Goal: Navigation & Orientation: Find specific page/section

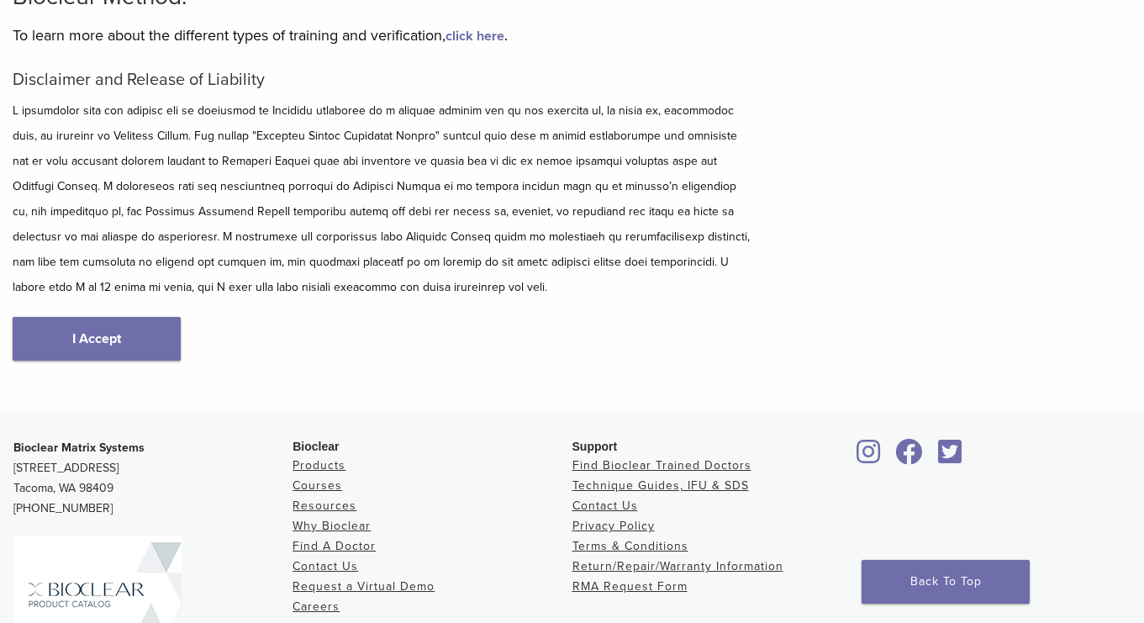
scroll to position [191, 0]
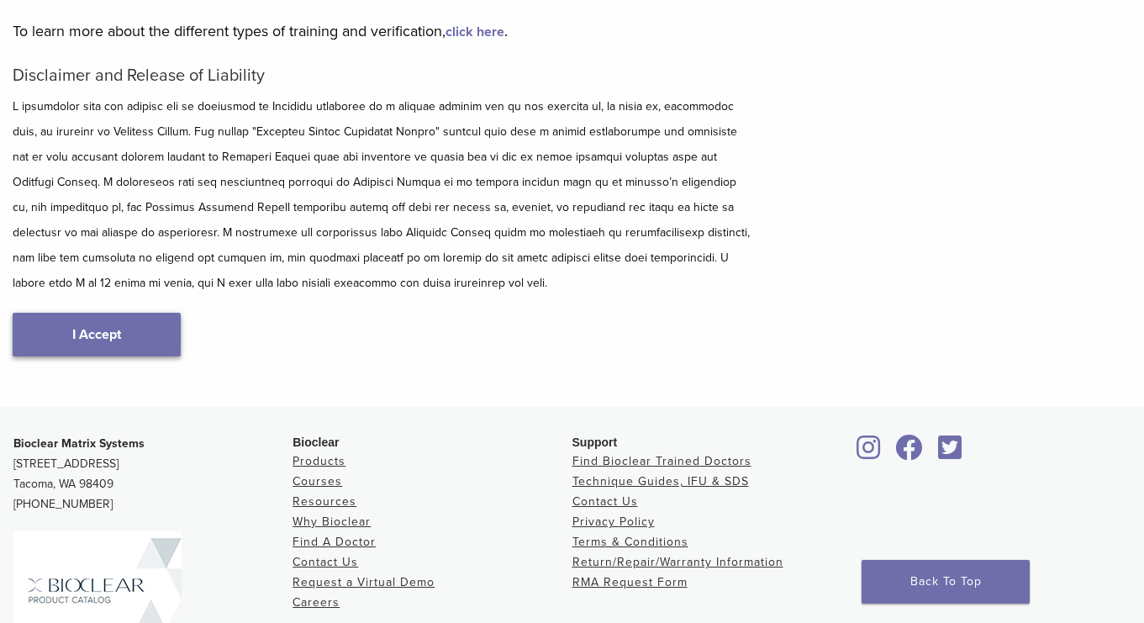
click at [55, 327] on link "I Accept" at bounding box center [97, 335] width 168 height 44
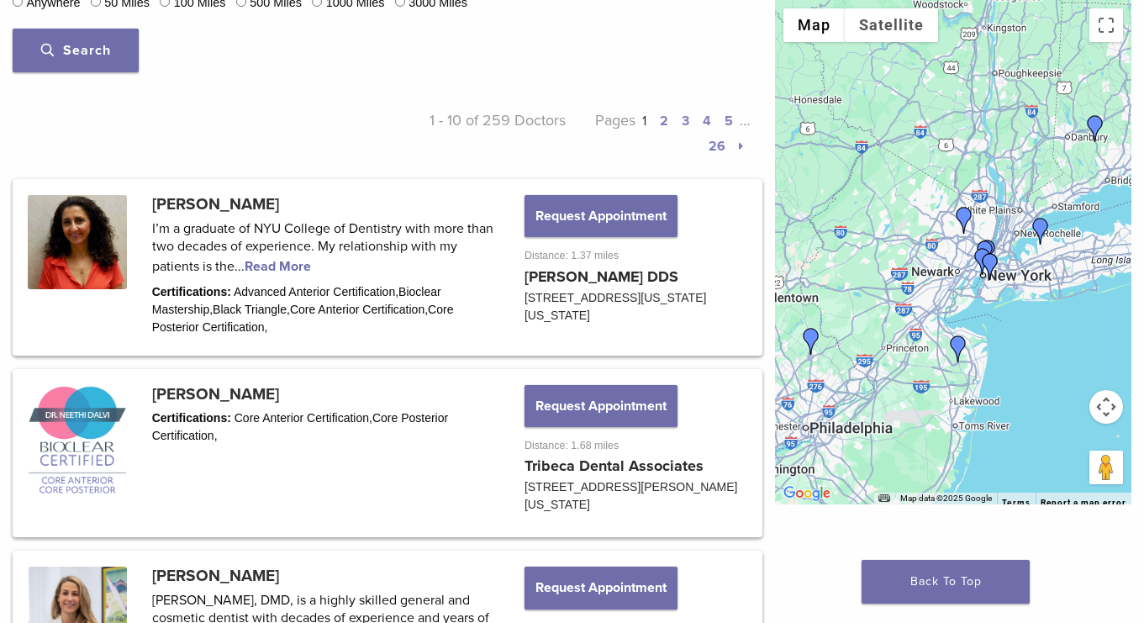
scroll to position [749, 0]
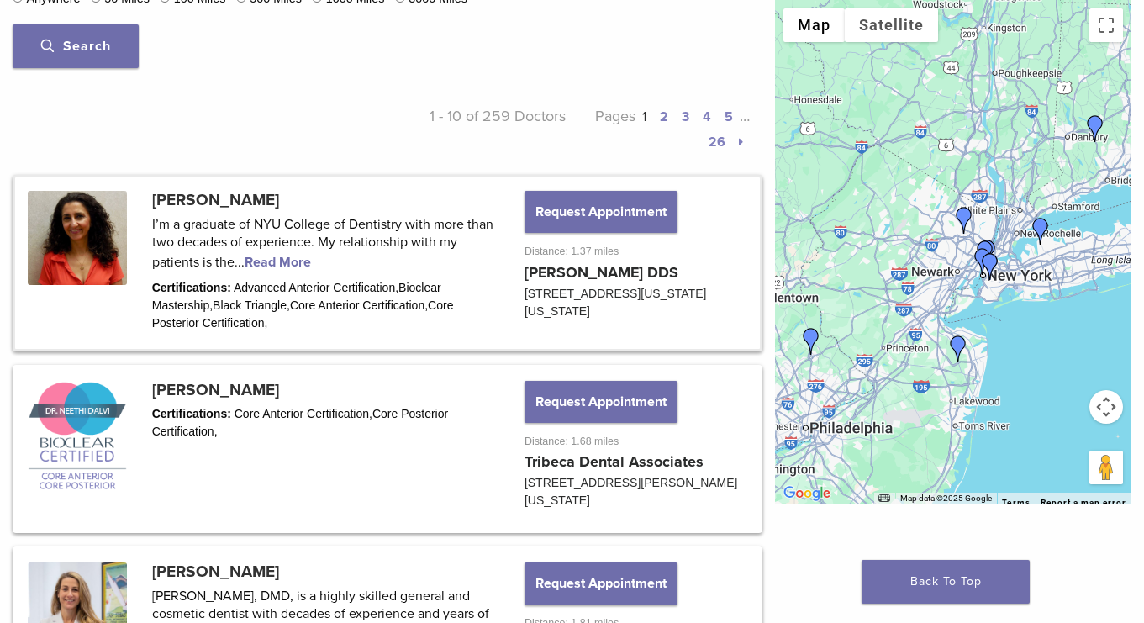
click at [266, 260] on link at bounding box center [387, 262] width 744 height 171
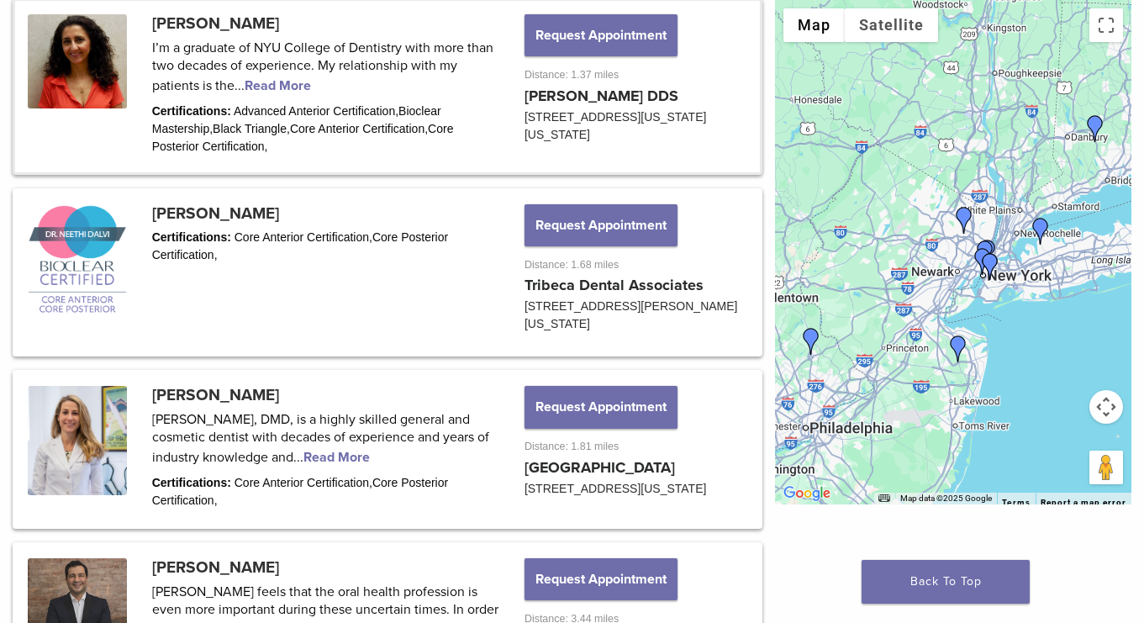
scroll to position [926, 0]
click at [256, 206] on link at bounding box center [387, 272] width 744 height 164
click at [324, 371] on link at bounding box center [387, 447] width 744 height 153
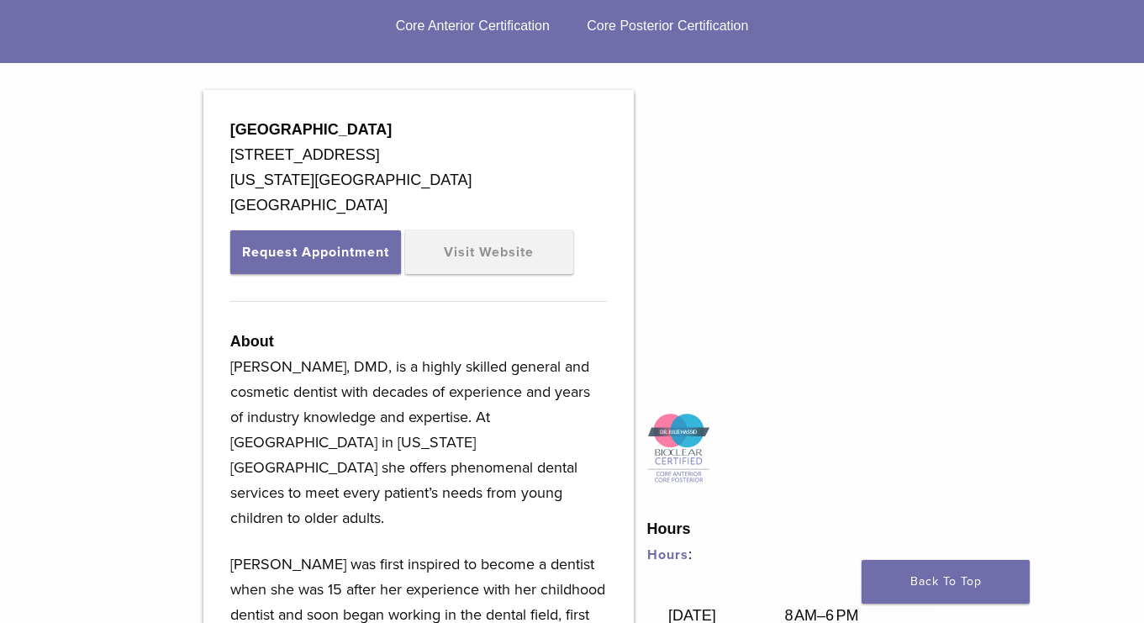
scroll to position [471, 0]
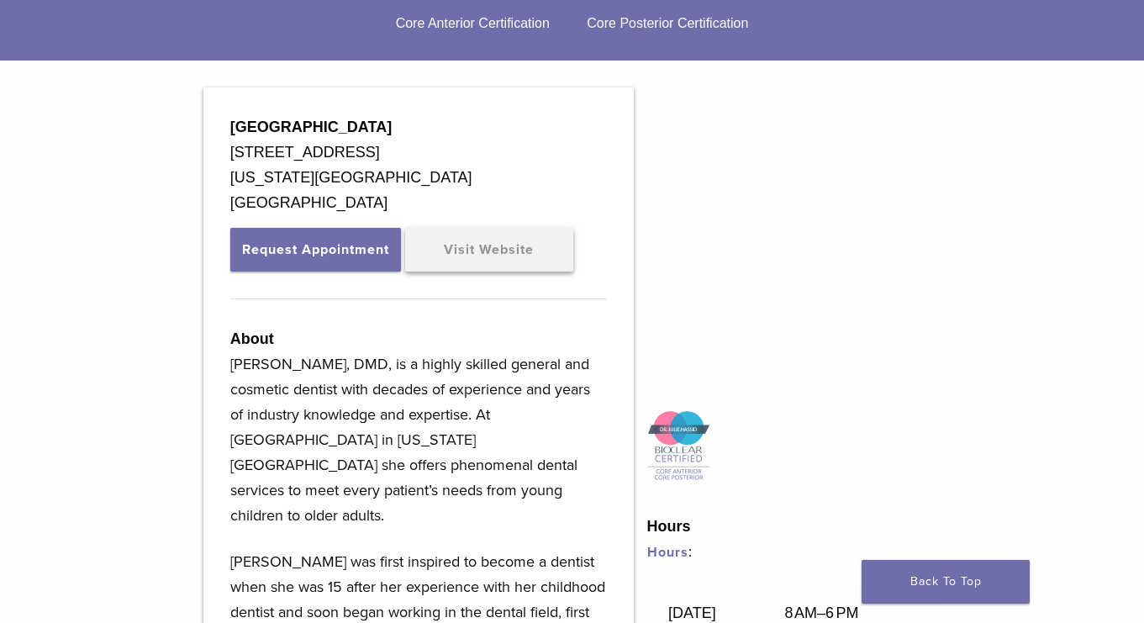
click at [510, 264] on link "Visit Website" at bounding box center [489, 250] width 168 height 44
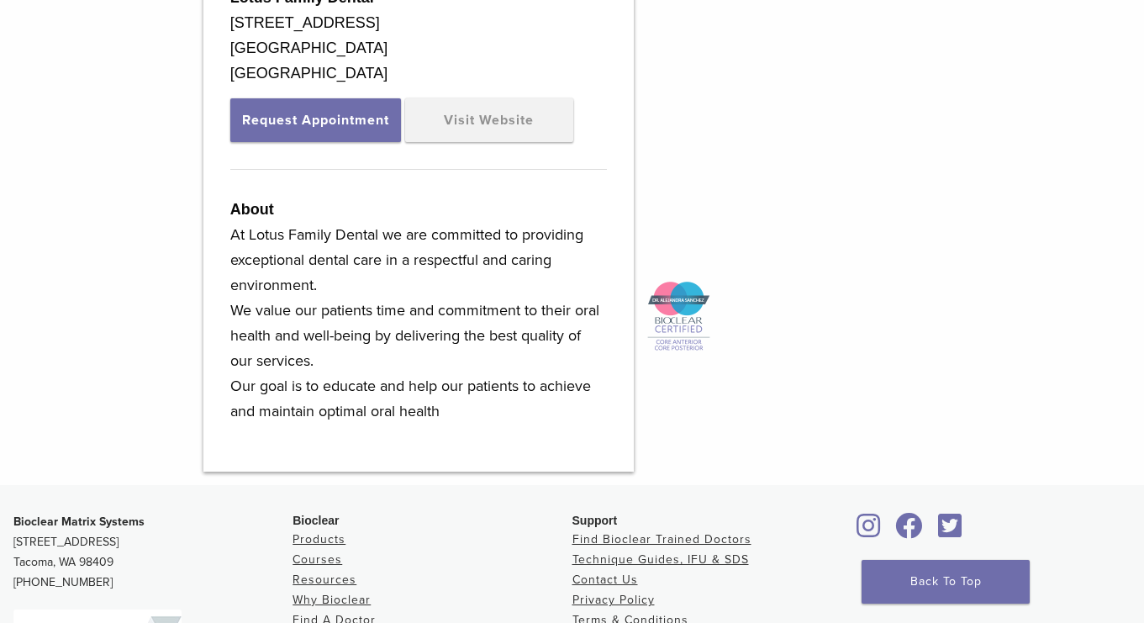
scroll to position [563, 0]
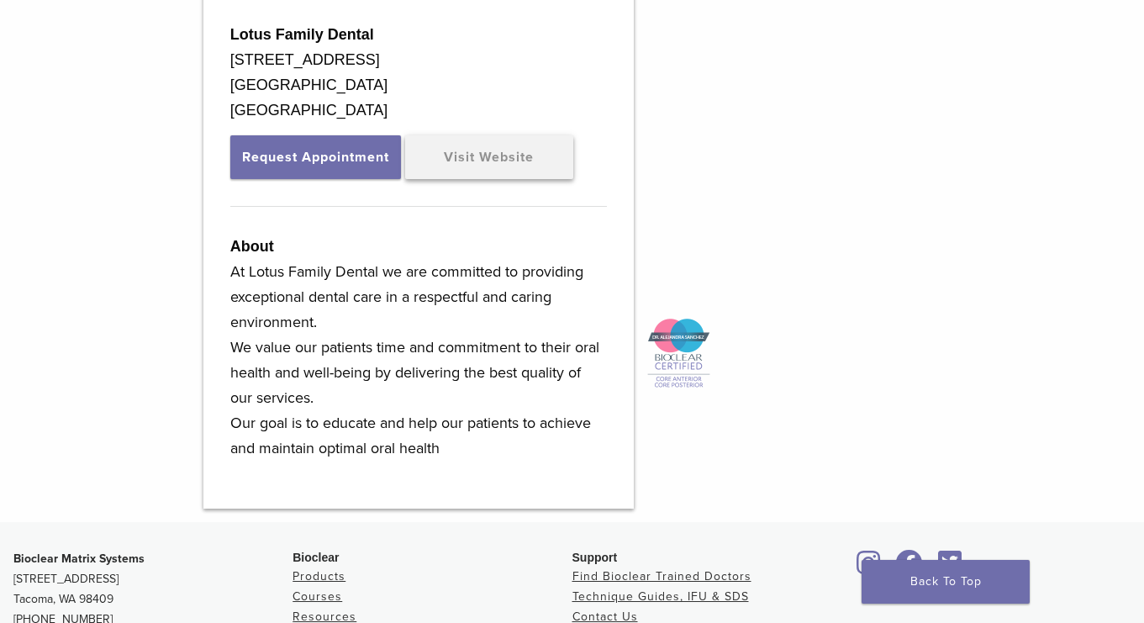
click at [502, 172] on link "Visit Website" at bounding box center [489, 157] width 168 height 44
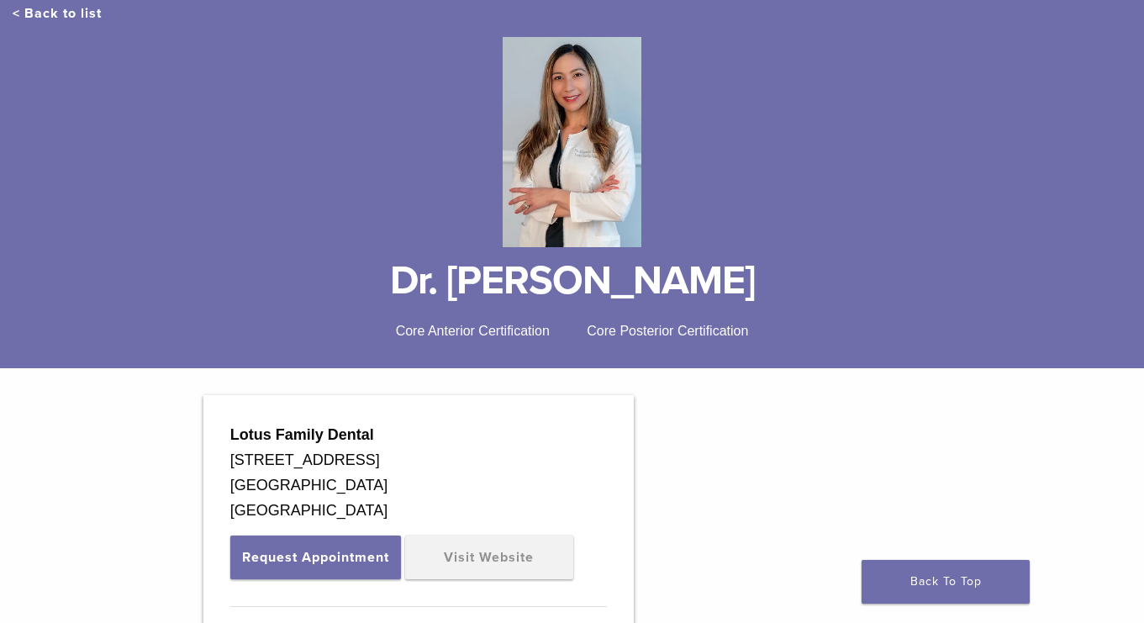
scroll to position [264, 0]
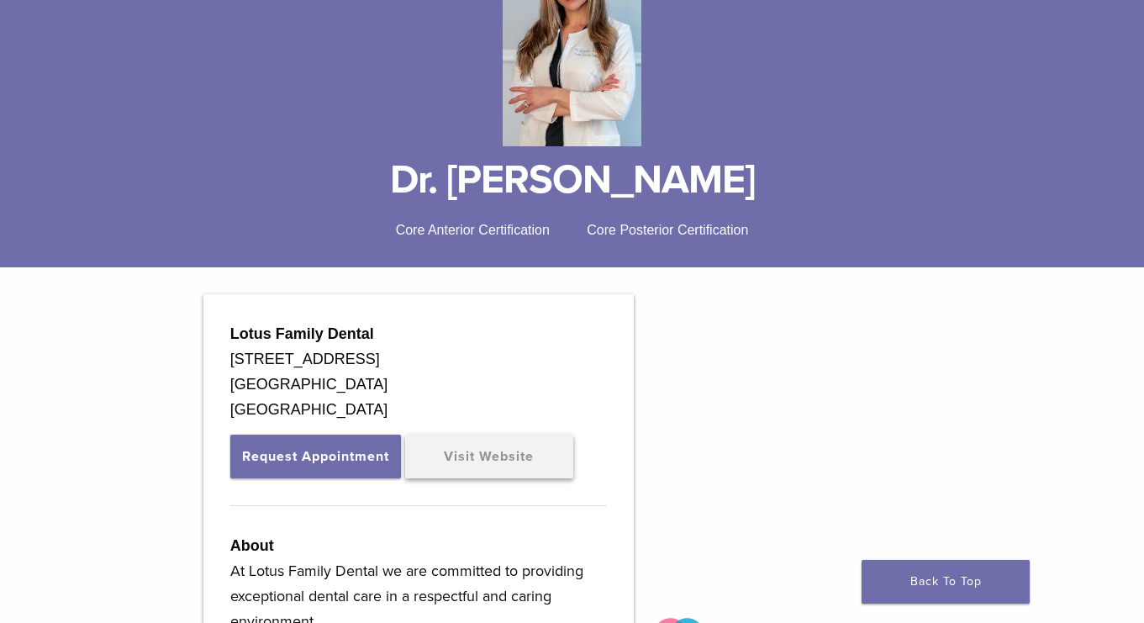
click at [464, 455] on link "Visit Website" at bounding box center [489, 456] width 168 height 44
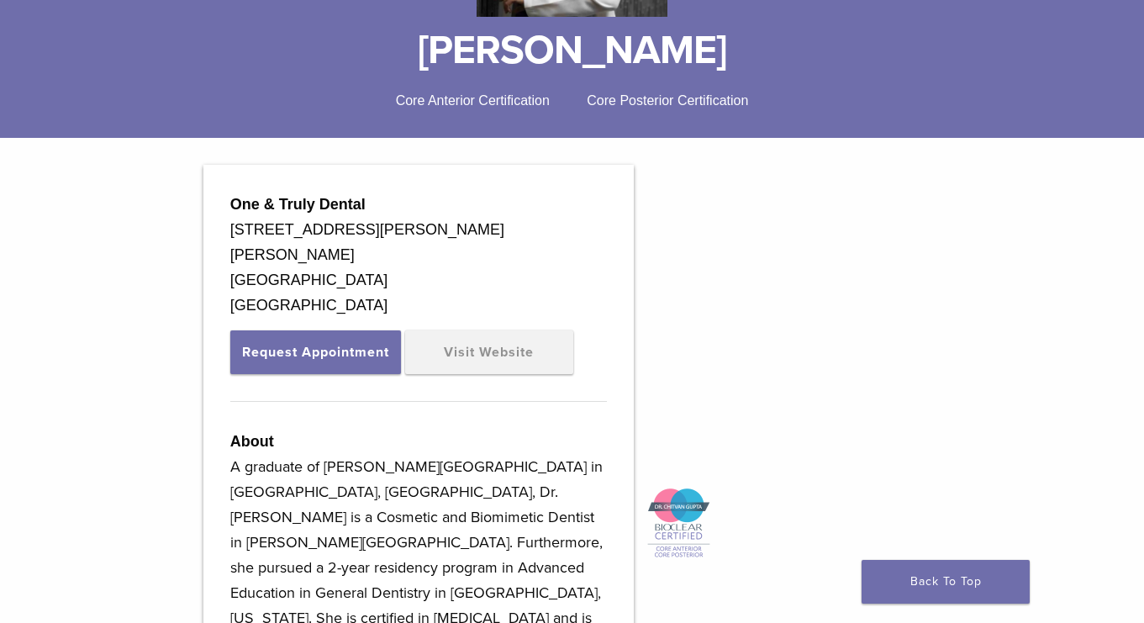
scroll to position [405, 0]
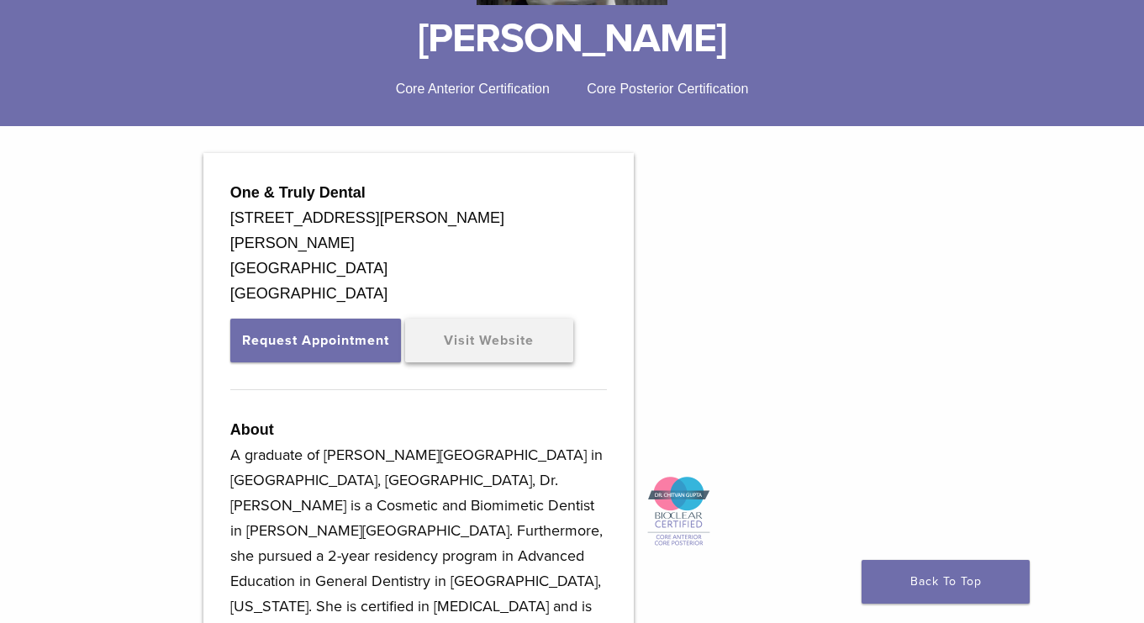
click at [487, 330] on link "Visit Website" at bounding box center [489, 340] width 168 height 44
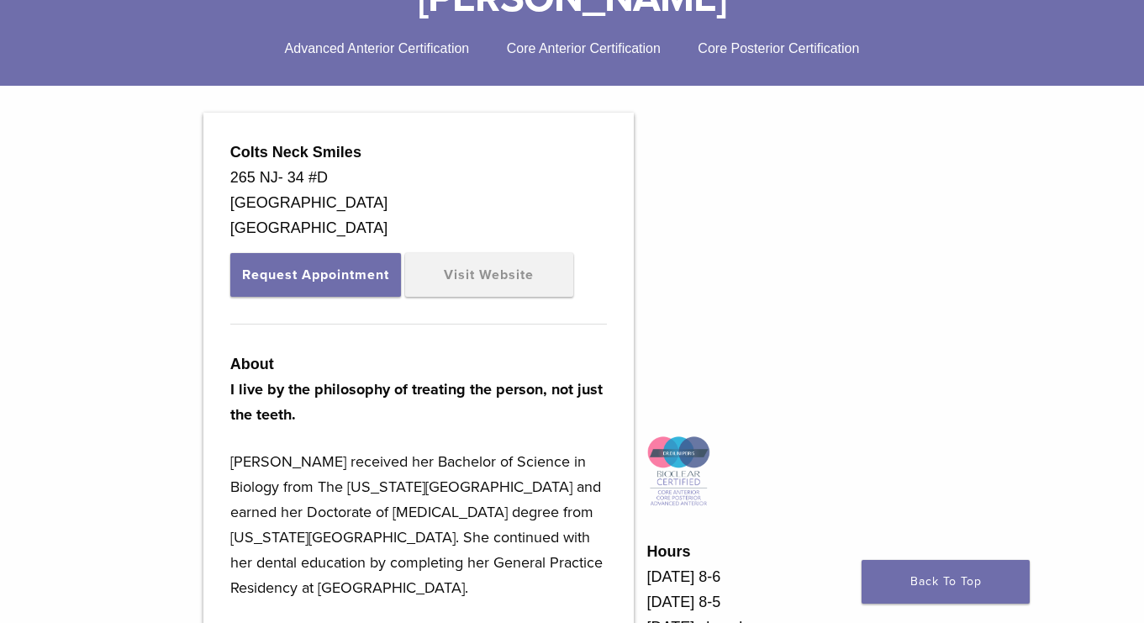
scroll to position [410, 0]
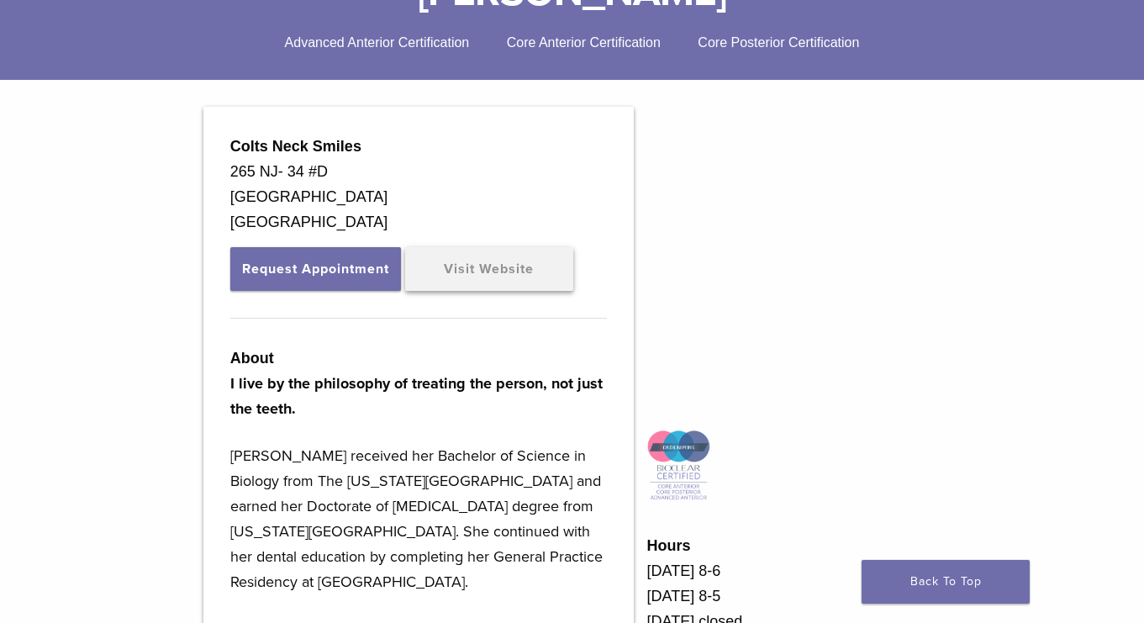
click at [496, 273] on link "Visit Website" at bounding box center [489, 269] width 168 height 44
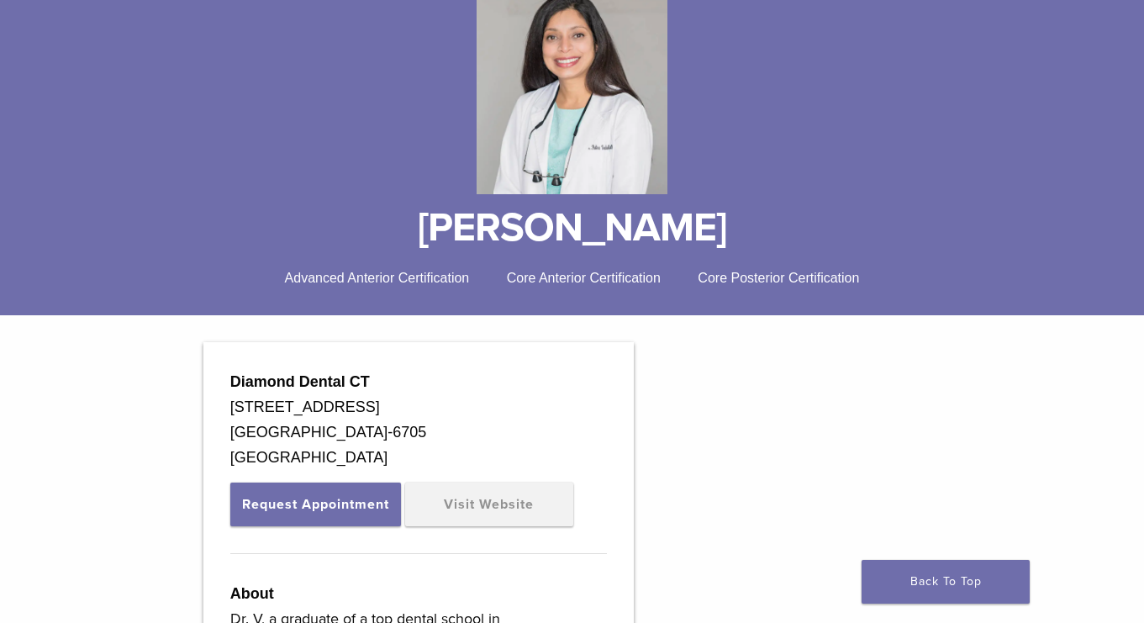
scroll to position [218, 0]
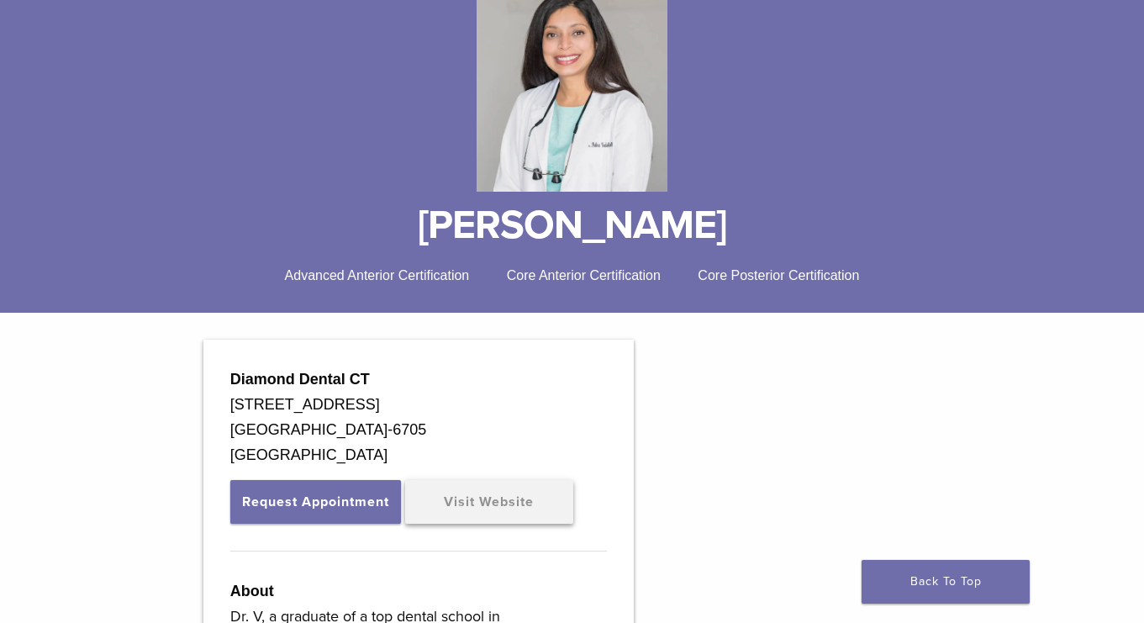
click at [458, 494] on link "Visit Website" at bounding box center [489, 502] width 168 height 44
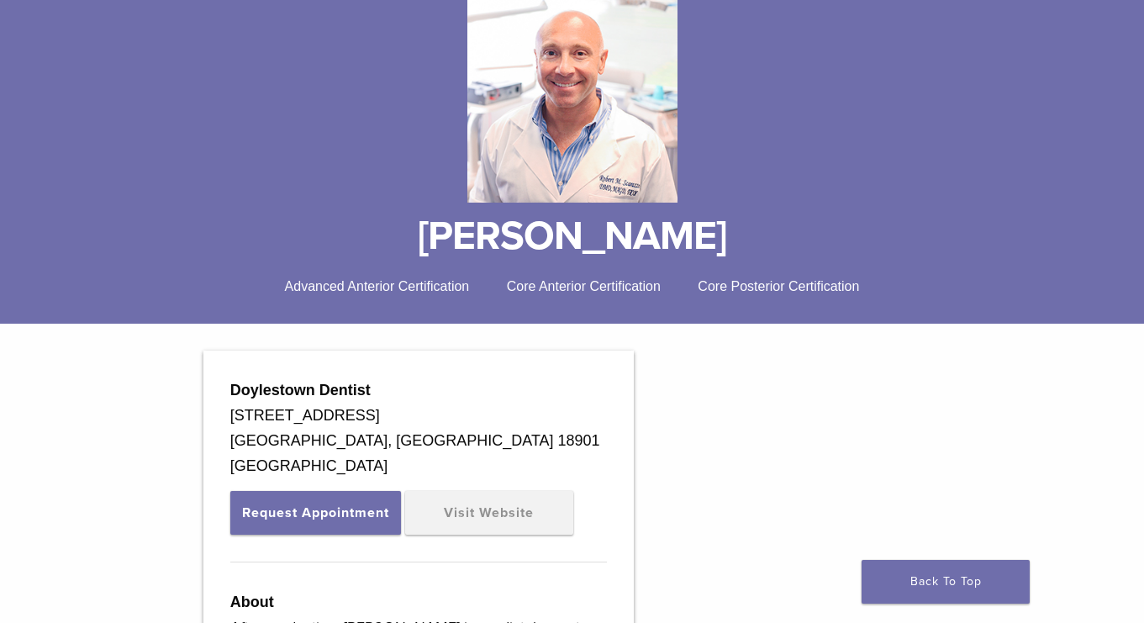
scroll to position [355, 0]
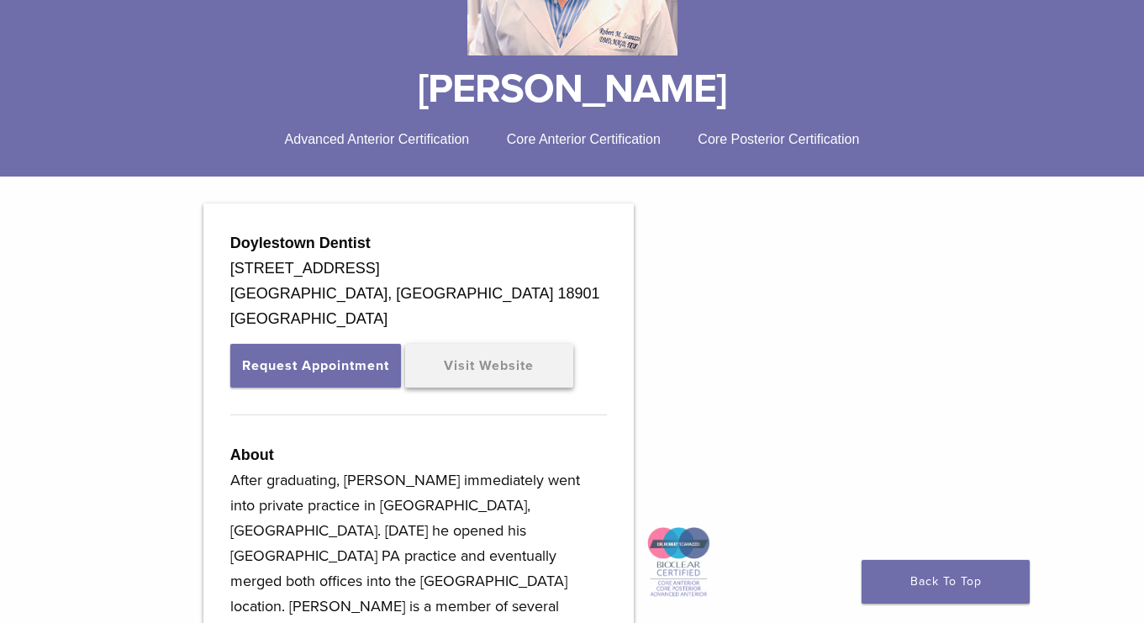
click at [484, 363] on link "Visit Website" at bounding box center [489, 366] width 168 height 44
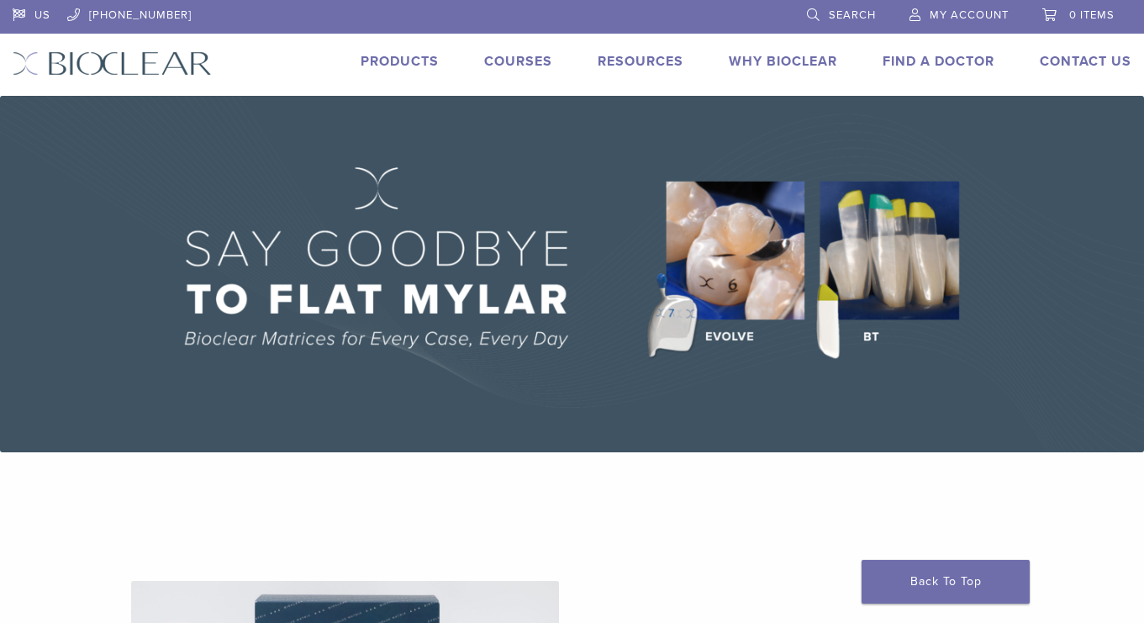
click at [943, 53] on link "Find A Doctor" at bounding box center [938, 61] width 112 height 17
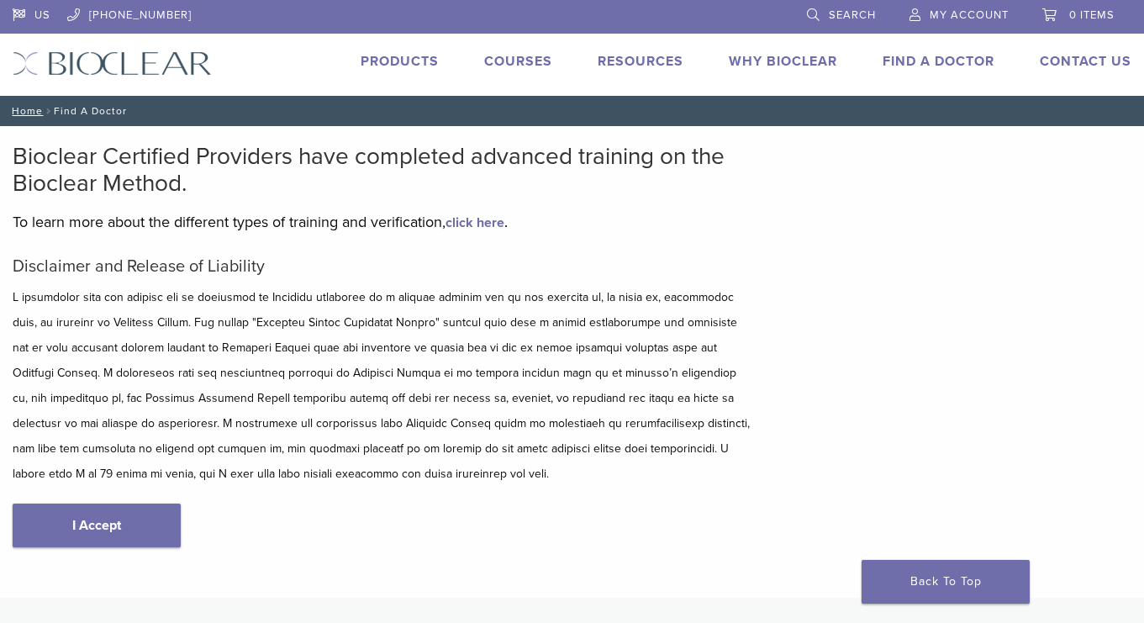
scroll to position [9, 0]
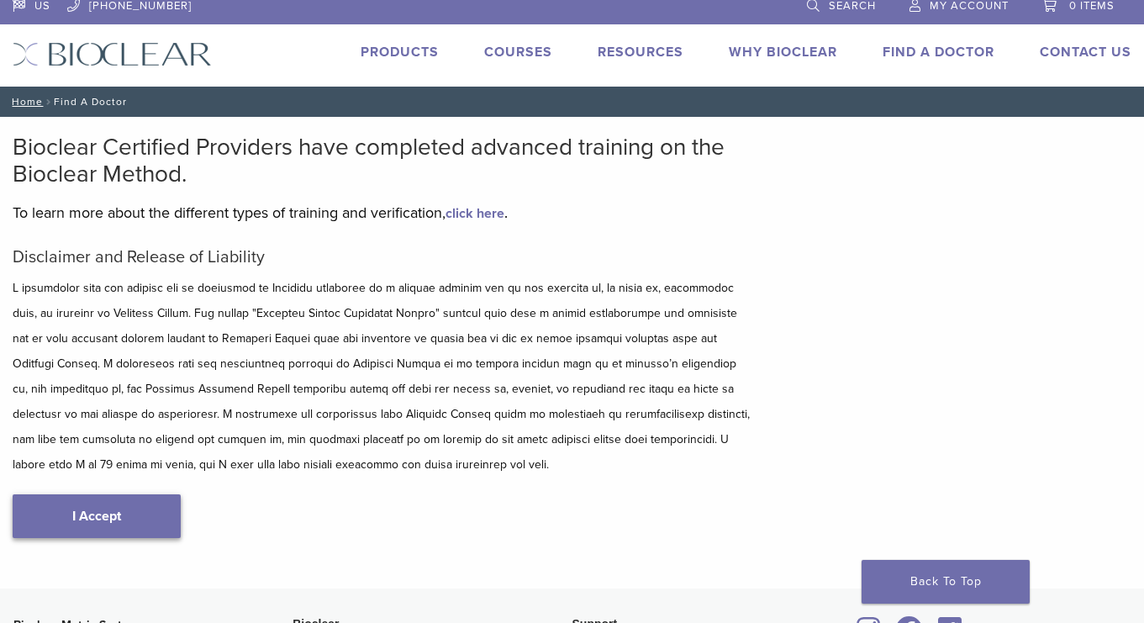
click at [114, 512] on link "I Accept" at bounding box center [97, 516] width 168 height 44
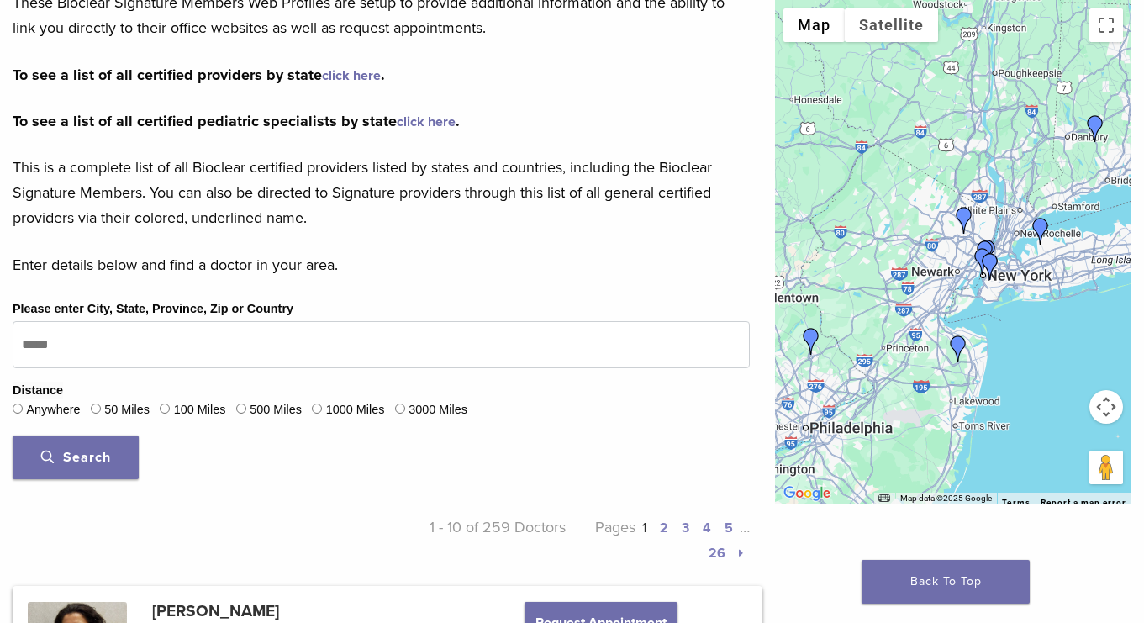
scroll to position [561, 0]
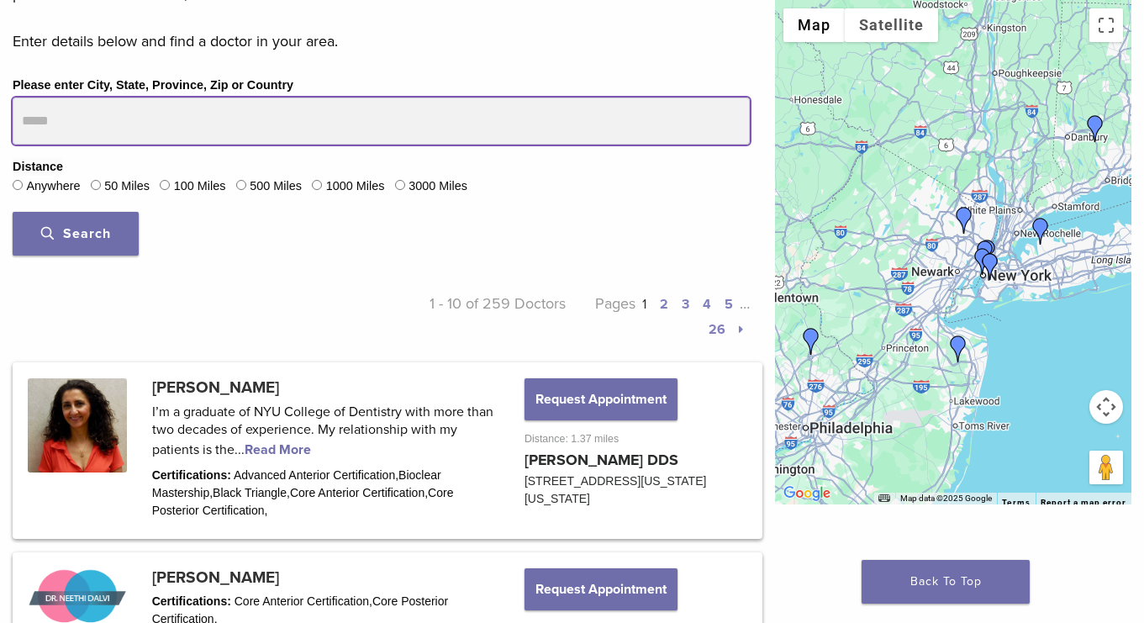
click at [187, 118] on input "Please enter City, State, Province, Zip or Country" at bounding box center [381, 120] width 737 height 47
type input "*****"
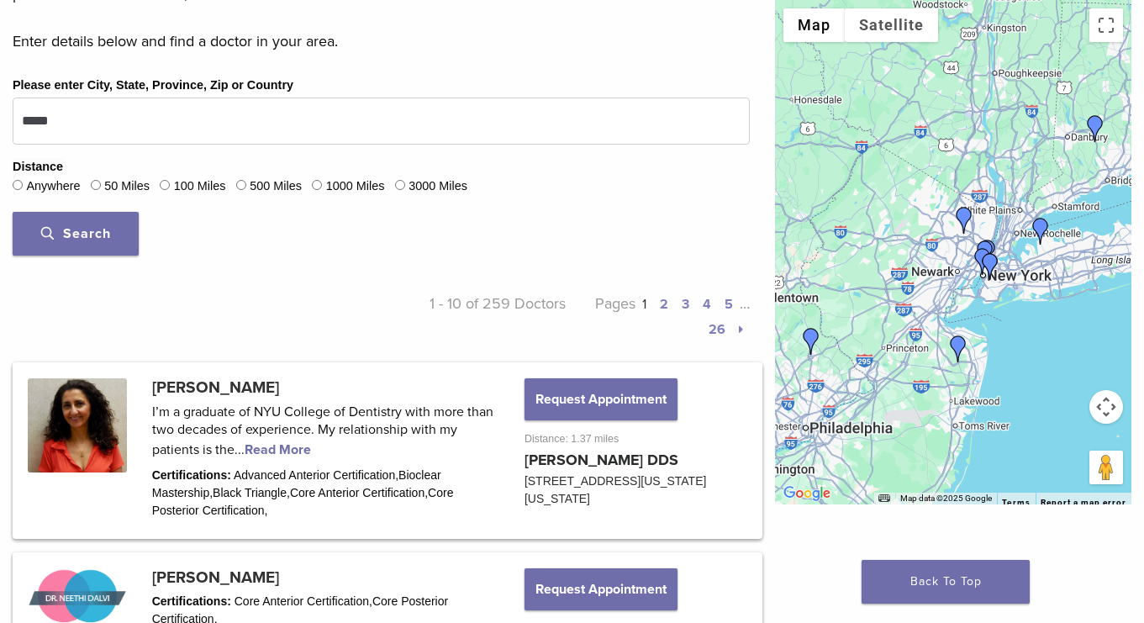
click at [114, 242] on button "Search" at bounding box center [76, 234] width 126 height 44
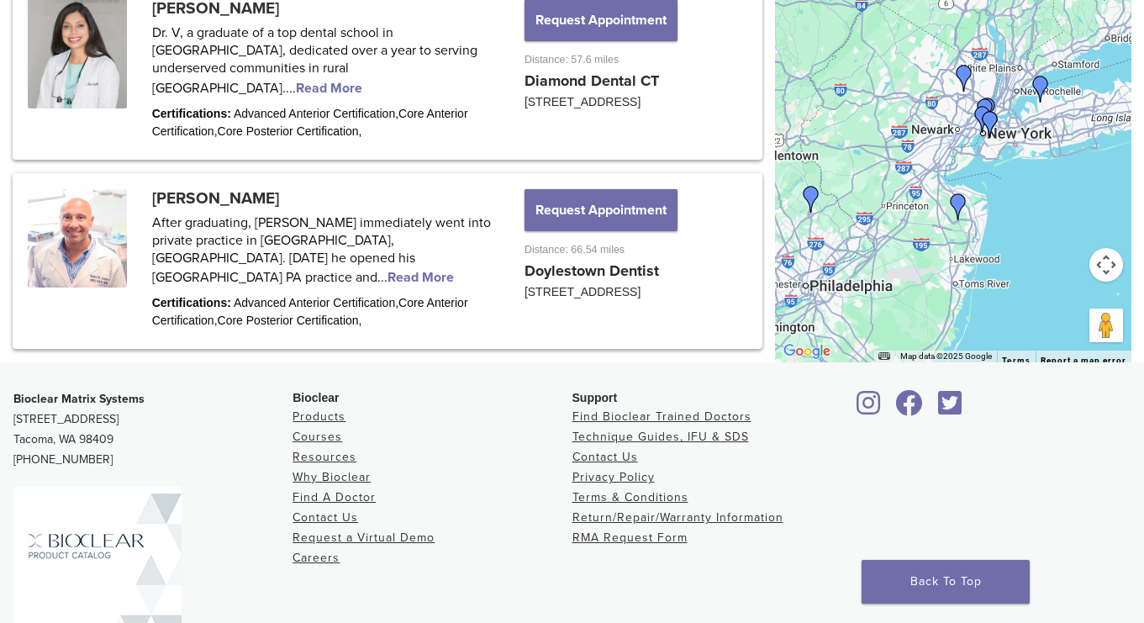
scroll to position [2383, 0]
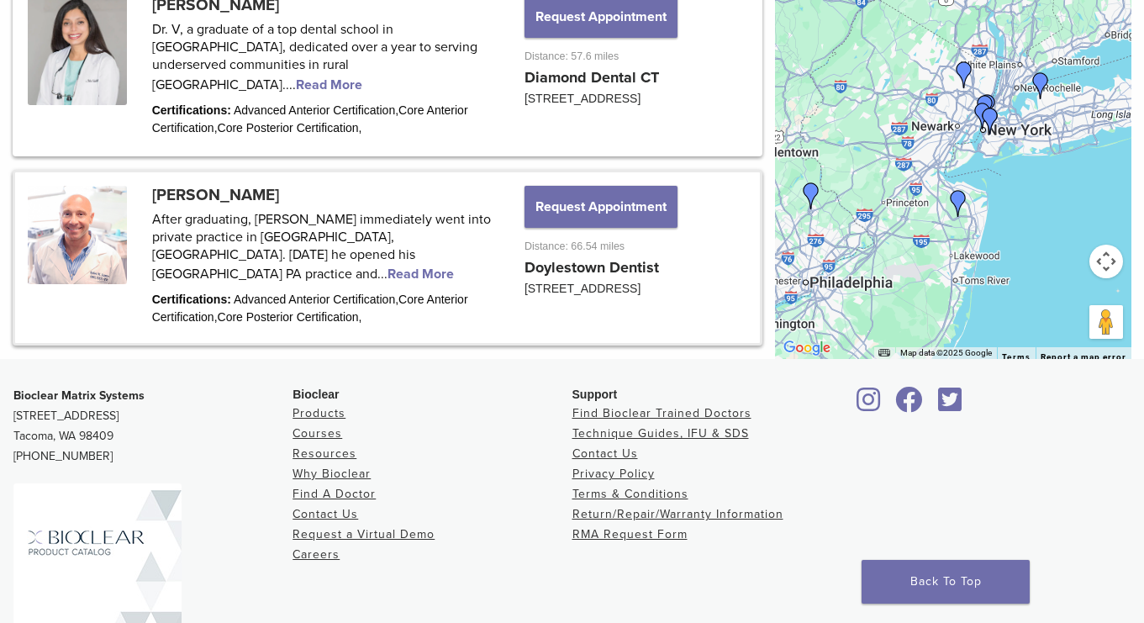
click at [266, 187] on link at bounding box center [387, 257] width 744 height 171
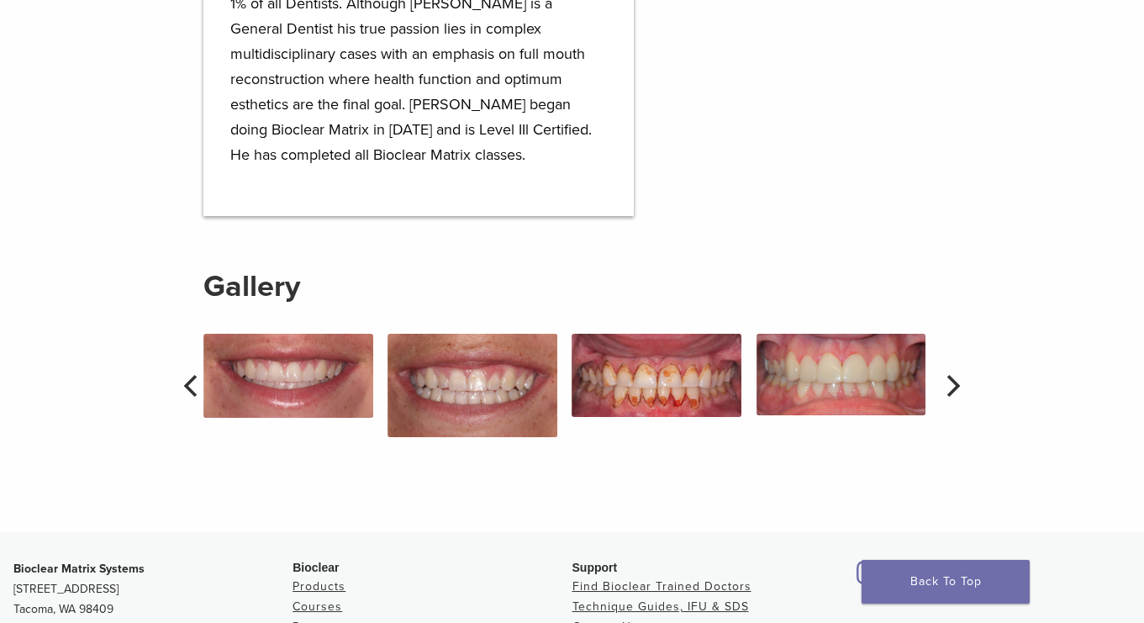
scroll to position [1385, 0]
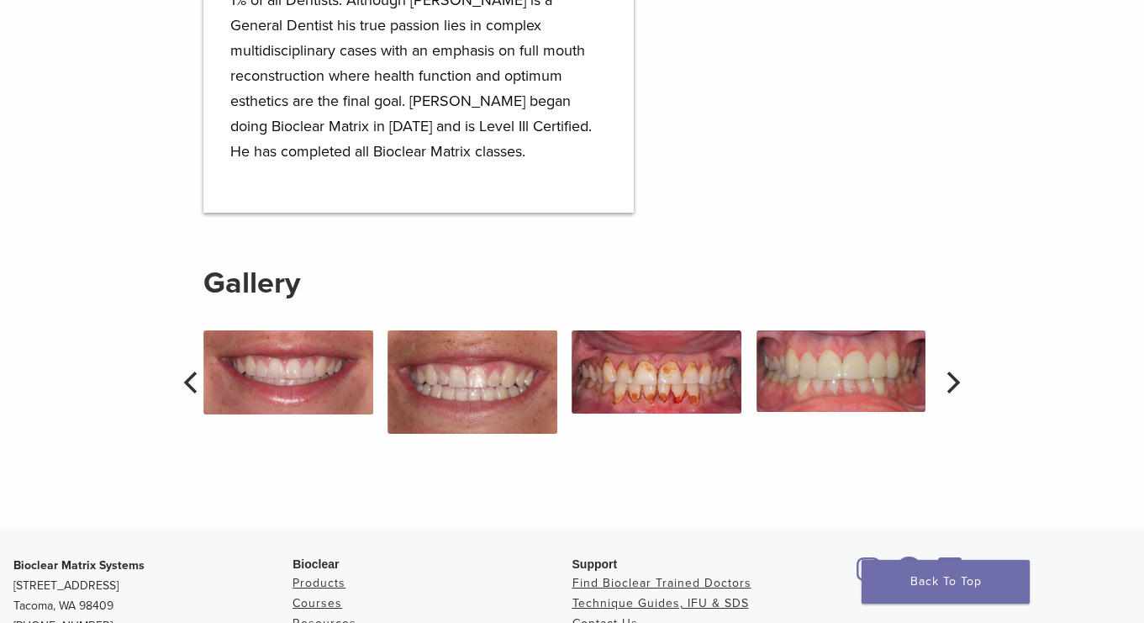
click at [946, 371] on icon "Next" at bounding box center [951, 382] width 22 height 22
